Goal: Information Seeking & Learning: Get advice/opinions

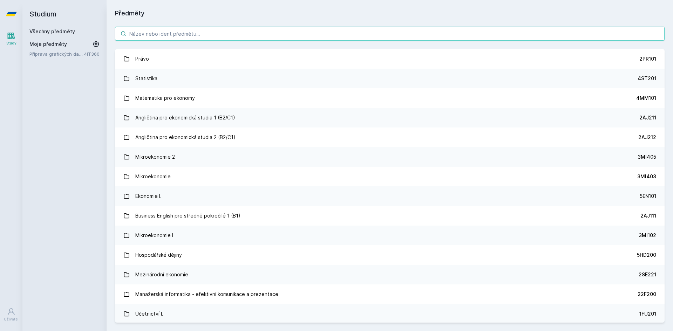
click at [214, 33] on input "search" at bounding box center [390, 34] width 550 height 14
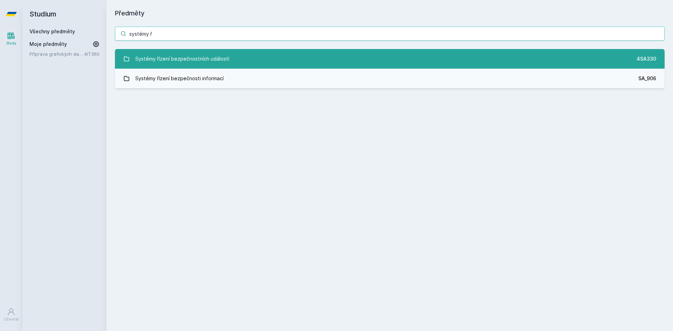
type input "systémy ř"
click at [207, 61] on div "Systémy řízení bezpečnostních událostí" at bounding box center [182, 59] width 94 height 14
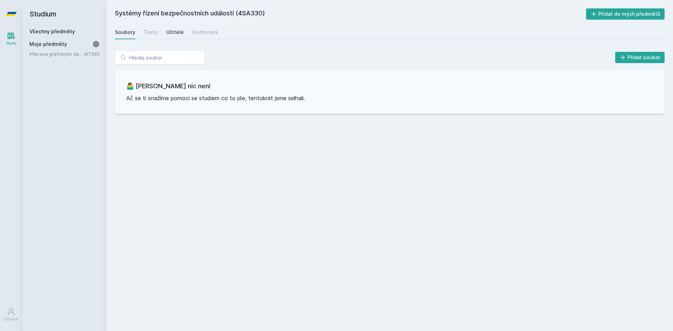
click at [179, 33] on div "Učitelé" at bounding box center [175, 32] width 18 height 7
click at [201, 32] on div "Hodnocení" at bounding box center [205, 32] width 26 height 7
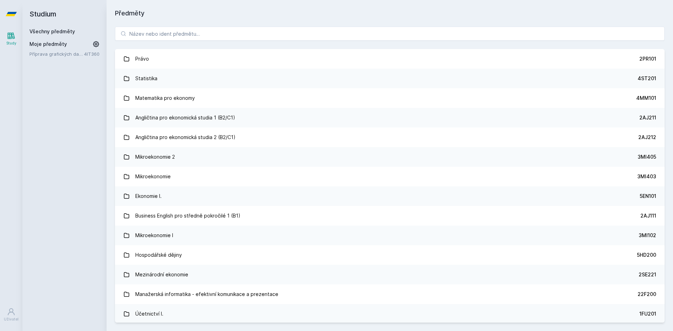
click at [163, 26] on div "Právo 2PR101 Statistika 4ST201 Matematika pro ekonomy 4MM101 Angličtina pro eko…" at bounding box center [390, 174] width 567 height 313
click at [165, 39] on input "search" at bounding box center [390, 34] width 550 height 14
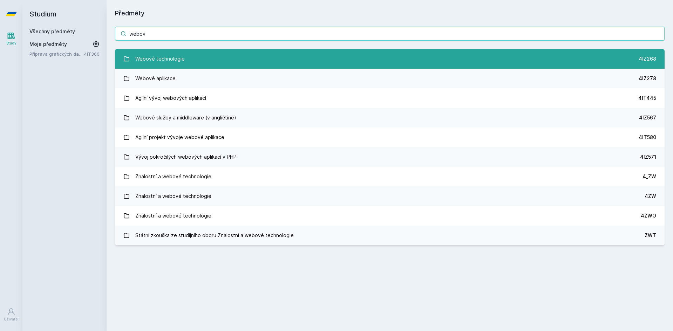
type input "webov"
click at [183, 63] on link "Webové technologie 4IZ268" at bounding box center [390, 59] width 550 height 20
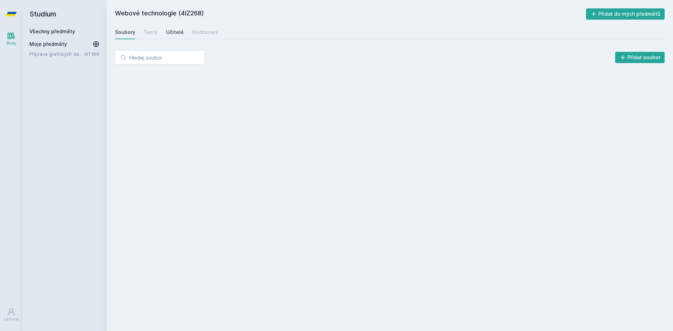
click at [177, 31] on div "Učitelé" at bounding box center [175, 32] width 18 height 7
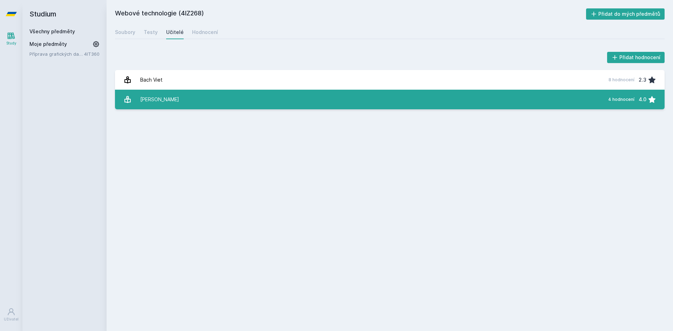
click at [223, 96] on link "Sklenák Vilém 4 hodnocení 4.0" at bounding box center [390, 100] width 550 height 20
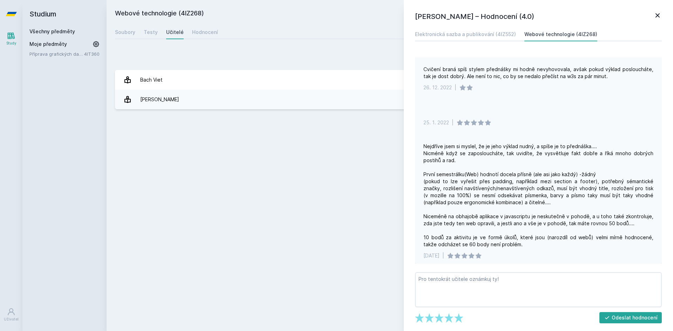
scroll to position [55, 0]
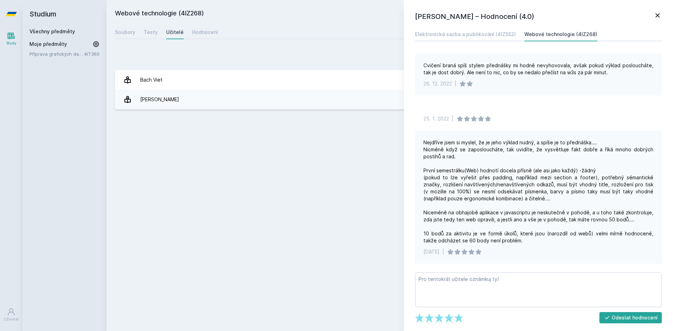
click at [657, 15] on icon at bounding box center [658, 15] width 8 height 8
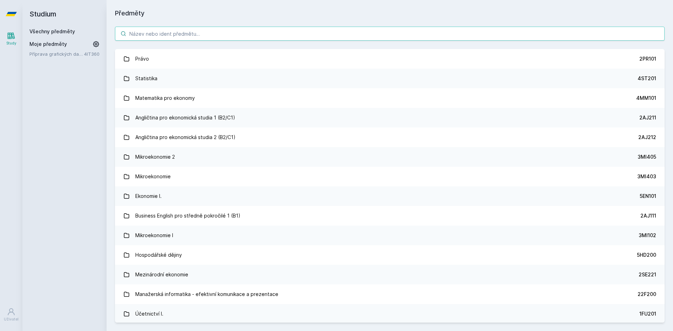
click at [195, 31] on input "search" at bounding box center [390, 34] width 550 height 14
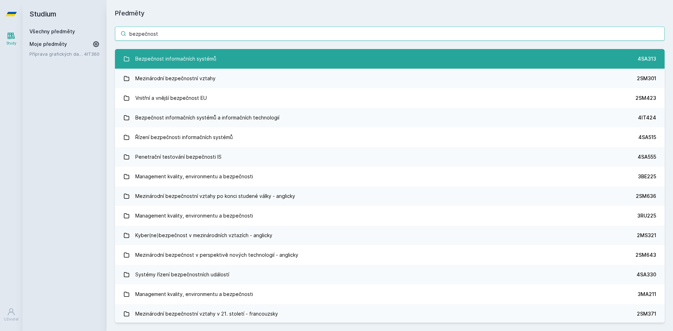
type input "bezpečnost"
click at [218, 53] on link "Bezpečnost informačních systémů 4SA313" at bounding box center [390, 59] width 550 height 20
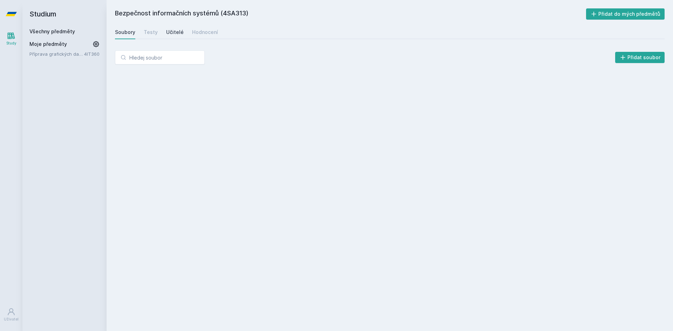
click at [168, 36] on link "Učitelé" at bounding box center [175, 32] width 18 height 14
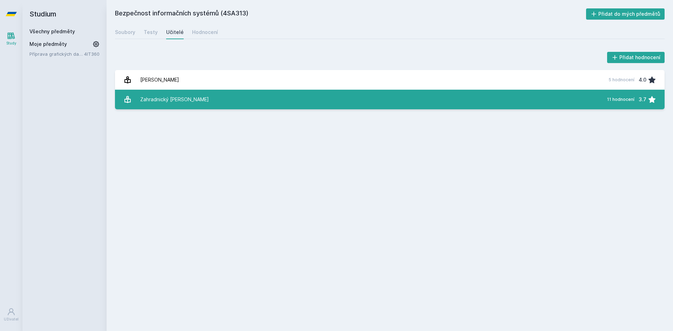
click at [217, 94] on link "Zahradnický Tomáš 11 hodnocení 3.7" at bounding box center [390, 100] width 550 height 20
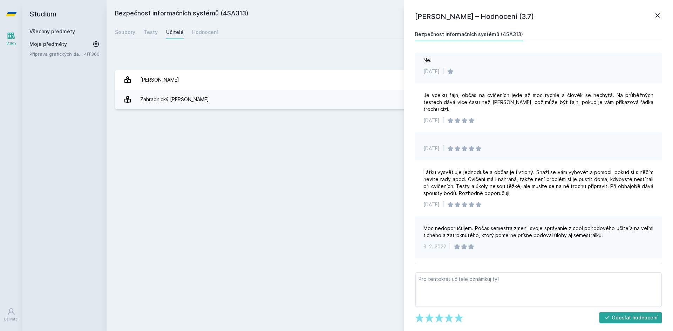
scroll to position [35, 0]
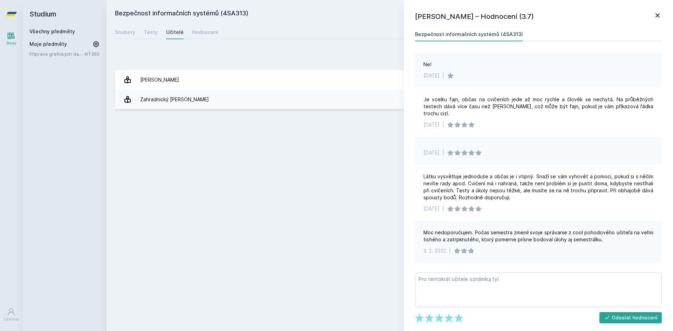
click at [658, 15] on icon at bounding box center [658, 15] width 8 height 8
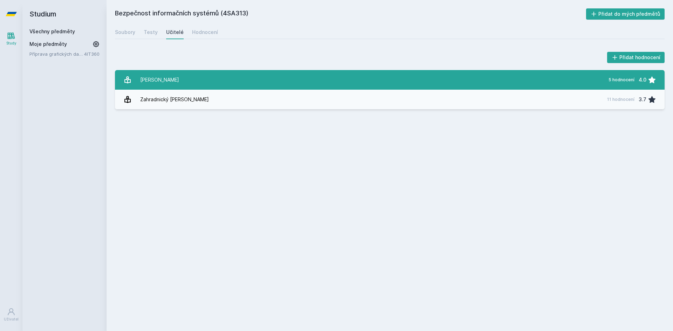
click at [210, 81] on link "Pavlíček Luboš 5 hodnocení 4.0" at bounding box center [390, 80] width 550 height 20
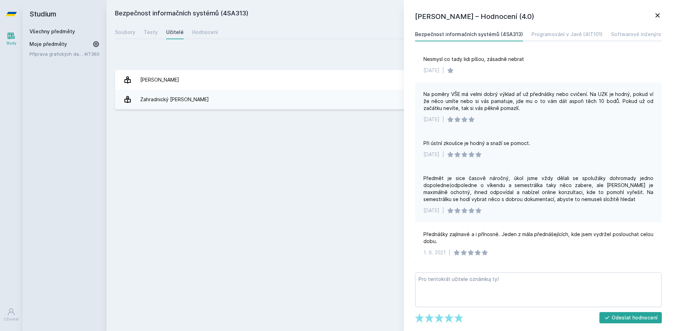
scroll to position [6, 0]
click at [659, 18] on icon at bounding box center [658, 15] width 8 height 8
